Goal: Task Accomplishment & Management: Complete application form

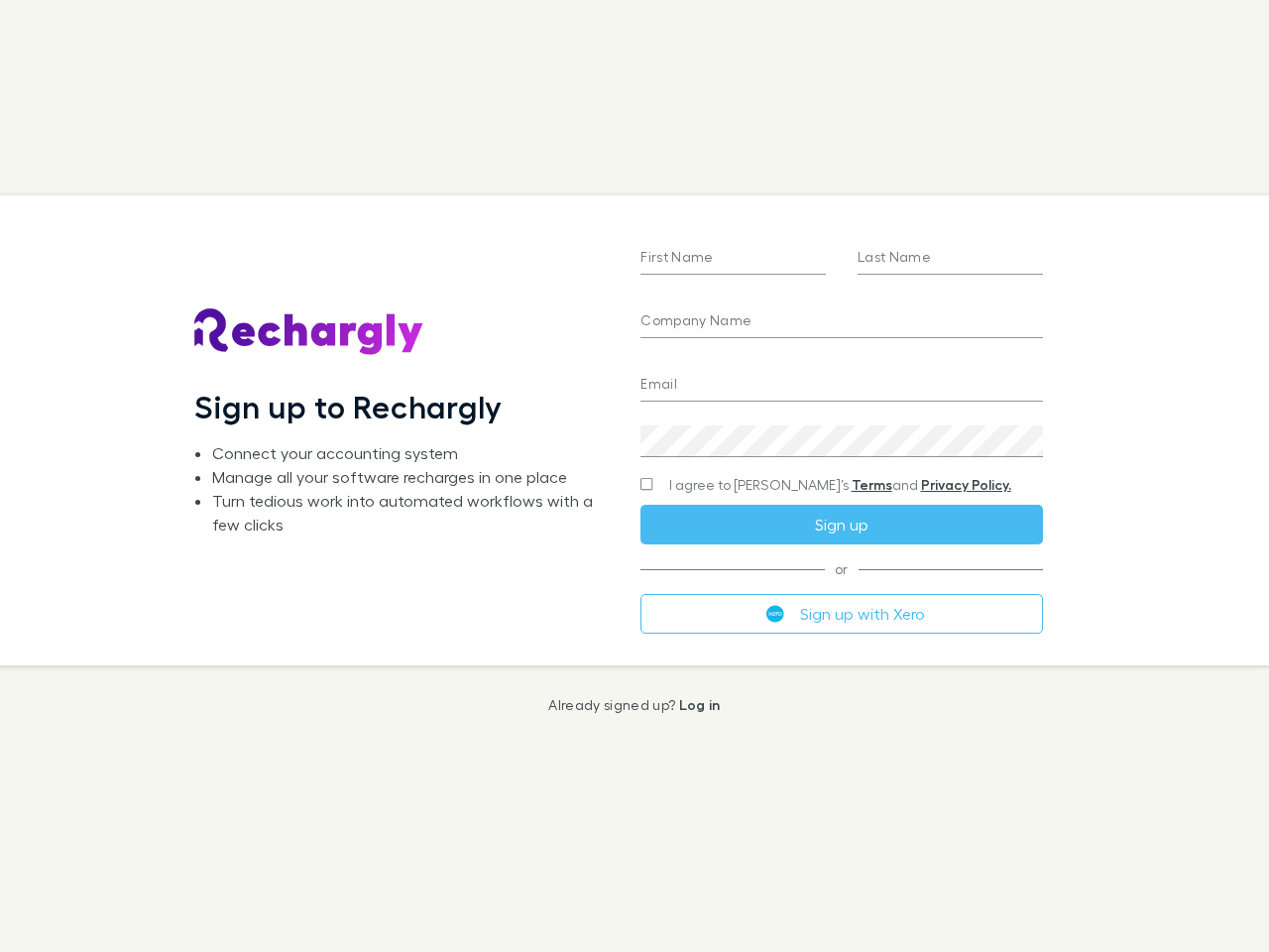
click at [635, 476] on div "First Name Last Name Company Name Email Create a password I agree to Rechargly’…" at bounding box center [841, 430] width 434 height 470
click at [733, 259] on input "First Name" at bounding box center [734, 259] width 185 height 32
click at [950, 259] on input "Last Name" at bounding box center [951, 259] width 185 height 32
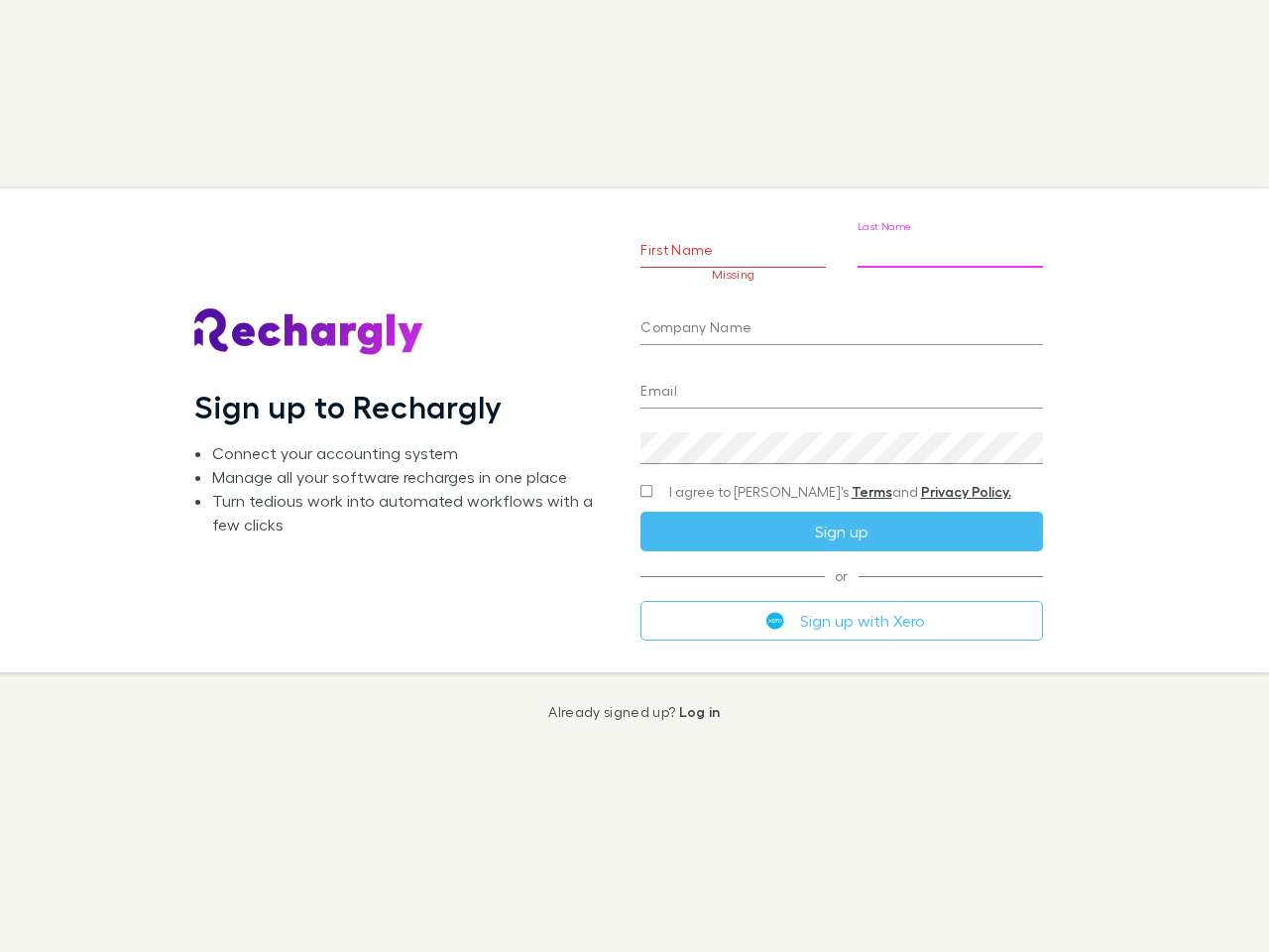
click at [841, 322] on input "Company Name" at bounding box center [841, 329] width 402 height 32
click at [841, 386] on input "Email" at bounding box center [841, 393] width 402 height 32
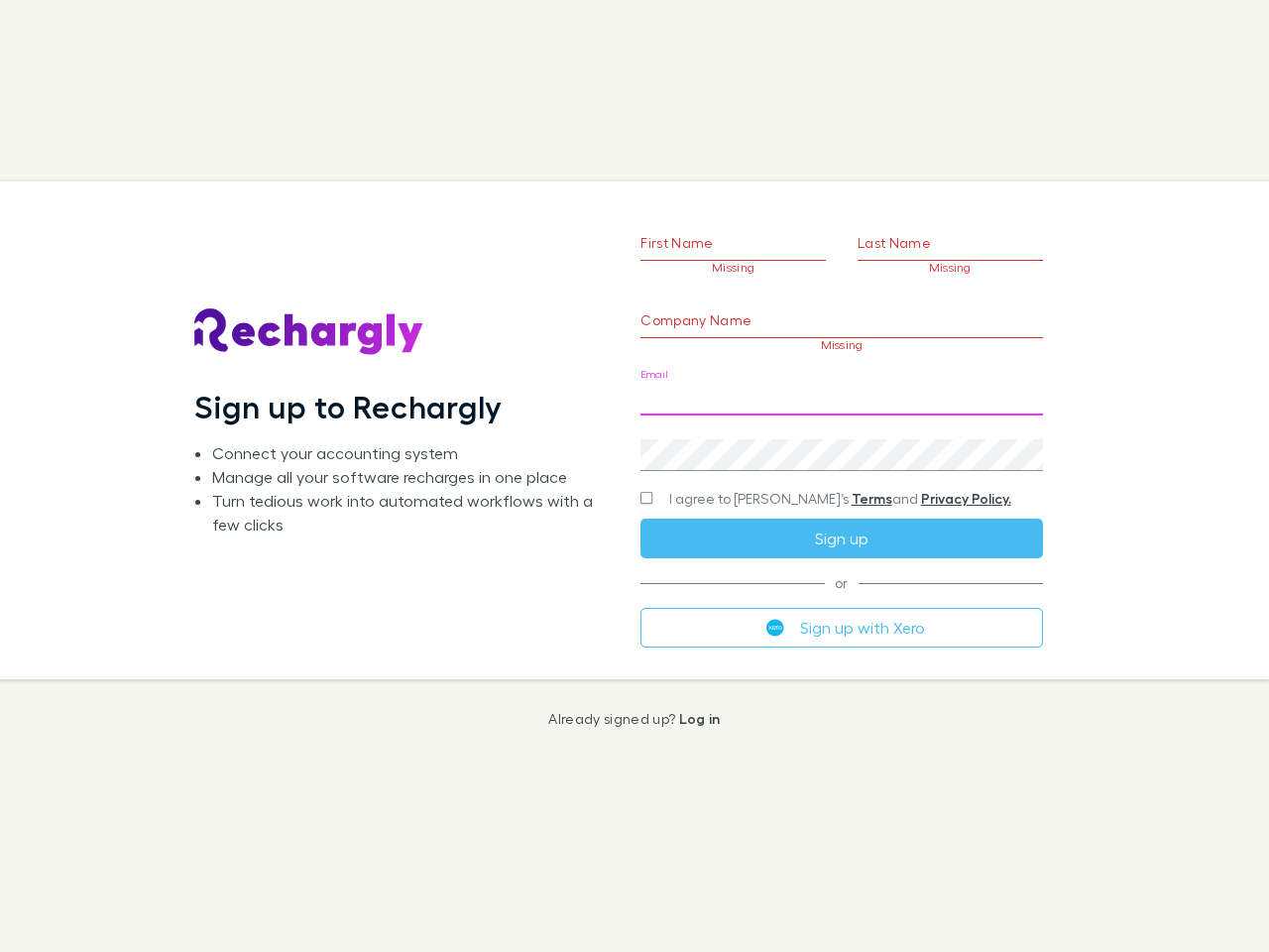
click at [841, 442] on div "Create a password" at bounding box center [841, 448] width 402 height 48
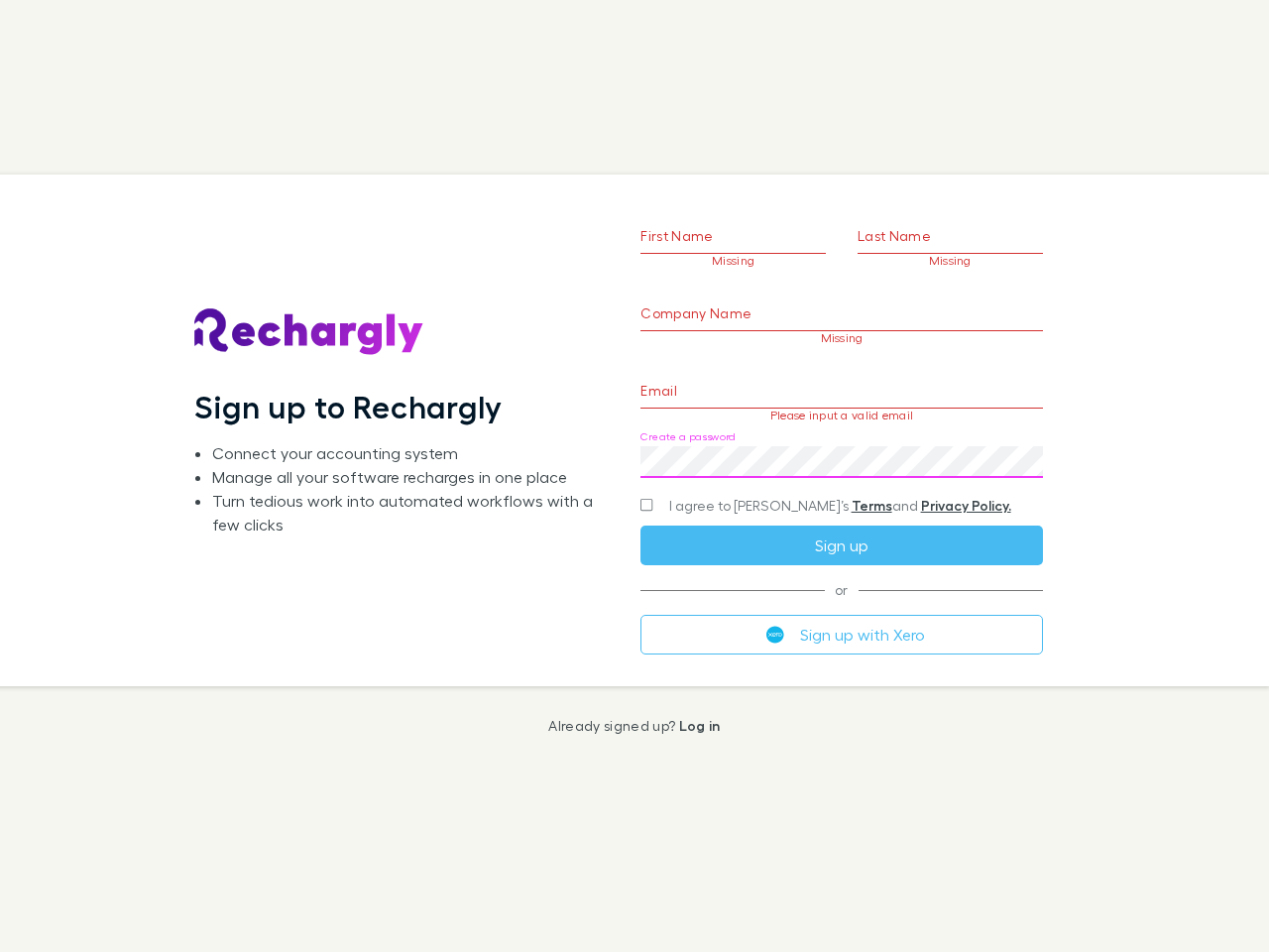
click at [802, 484] on form "First Name Missing Last Name Missing Company Name Missing Email Please input a …" at bounding box center [841, 406] width 402 height 494
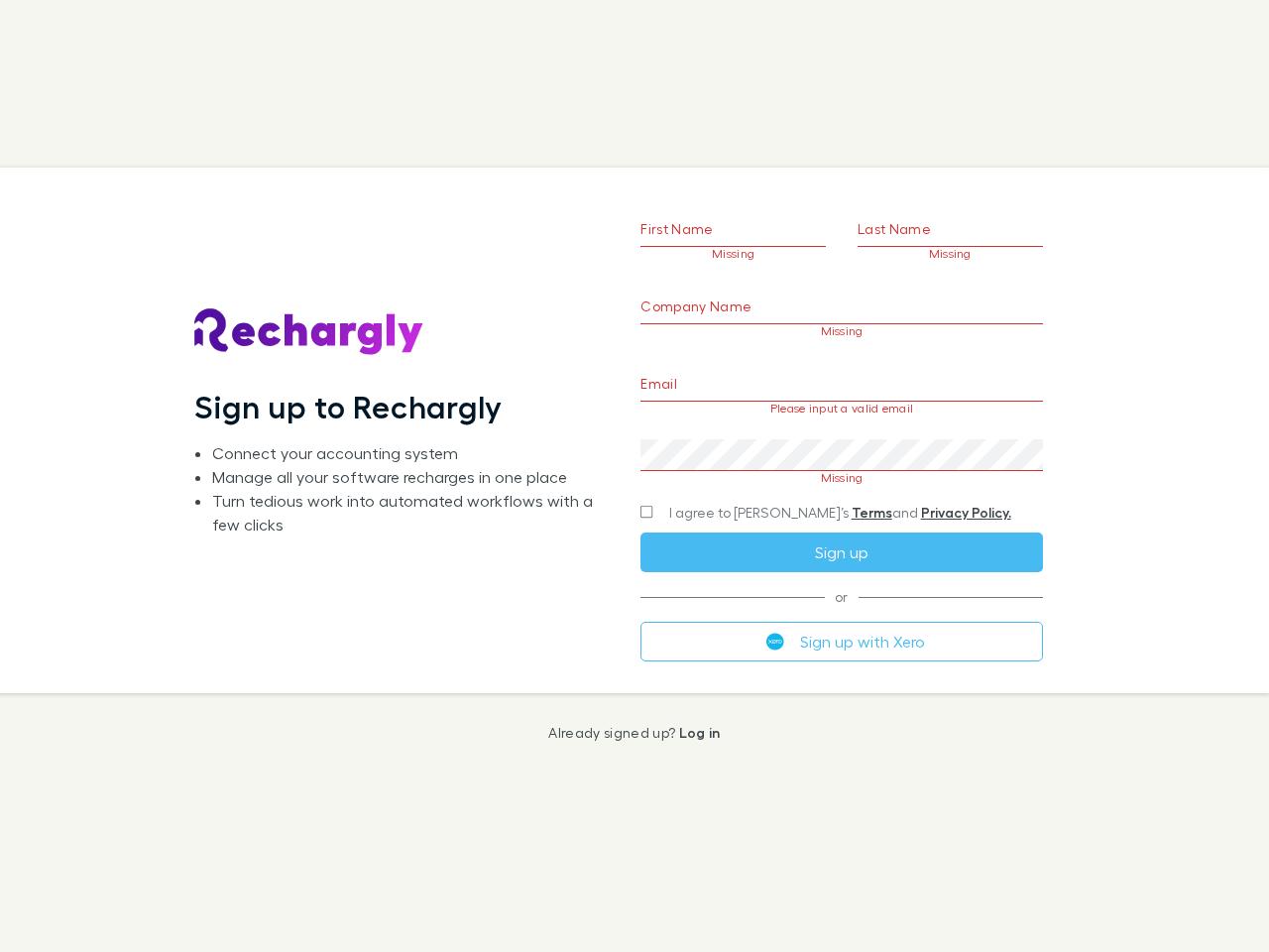
click at [841, 524] on div "I agree to [PERSON_NAME]’s Terms and Privacy Policy." at bounding box center [841, 512] width 402 height 24
click at [841, 614] on form "First Name Missing Last Name Missing Company Name Missing Email Please input a …" at bounding box center [841, 406] width 402 height 508
